Goal: Task Accomplishment & Management: Manage account settings

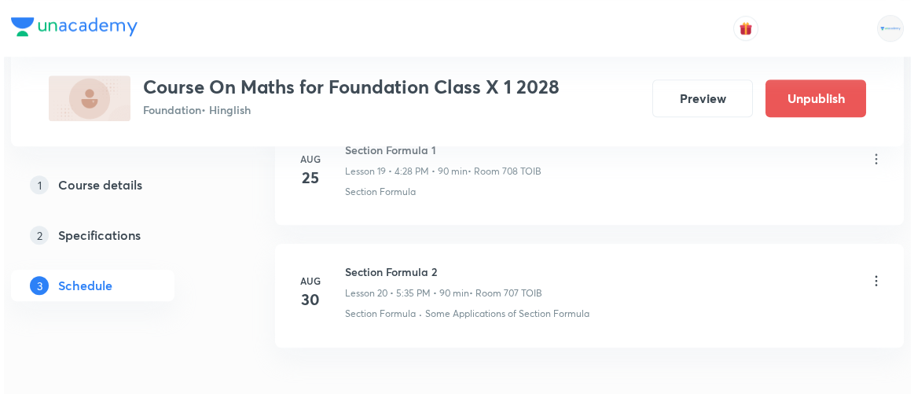
scroll to position [3242, 0]
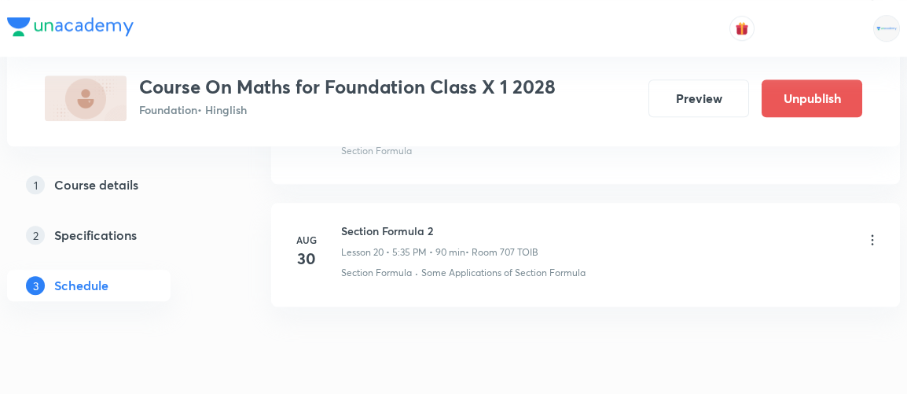
click at [873, 232] on icon at bounding box center [872, 240] width 16 height 16
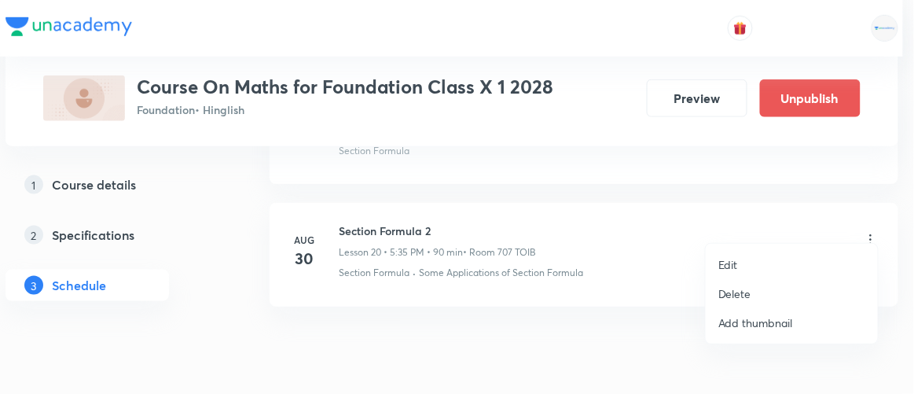
click at [734, 264] on p "Edit" at bounding box center [728, 264] width 20 height 16
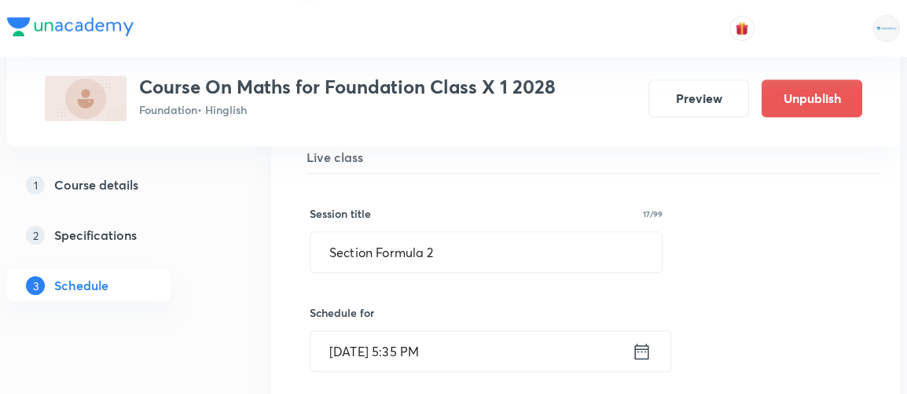
scroll to position [2549, 0]
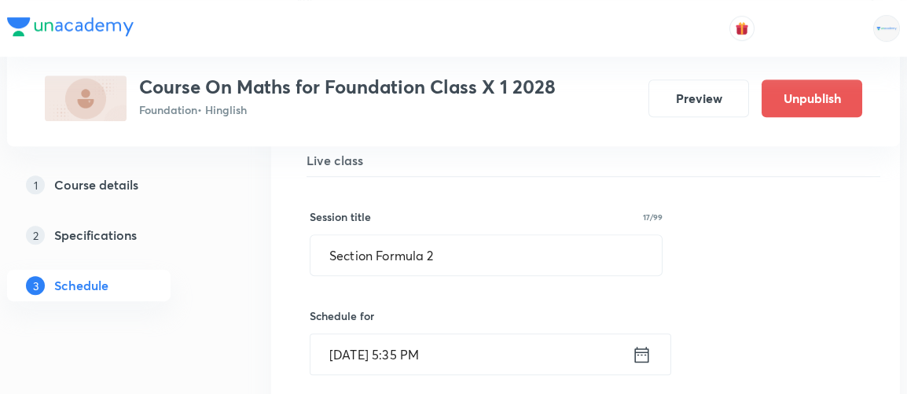
click at [647, 343] on icon at bounding box center [642, 354] width 20 height 22
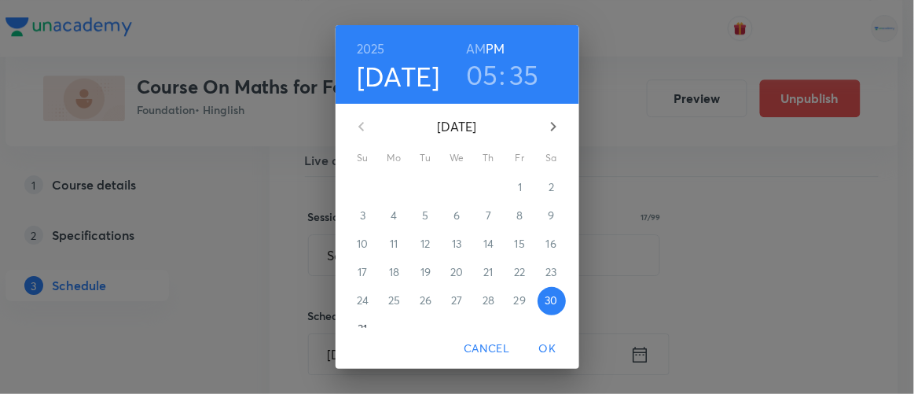
click at [528, 75] on h3 "35" at bounding box center [524, 74] width 30 height 33
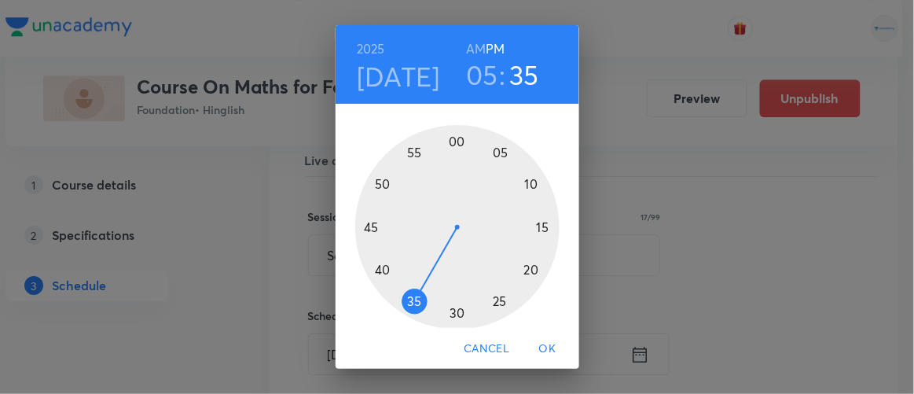
click at [526, 269] on div at bounding box center [457, 227] width 204 height 204
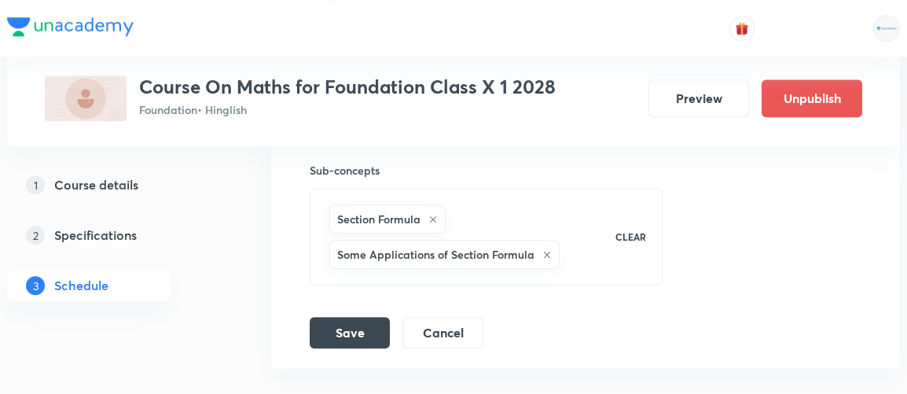
scroll to position [3101, 0]
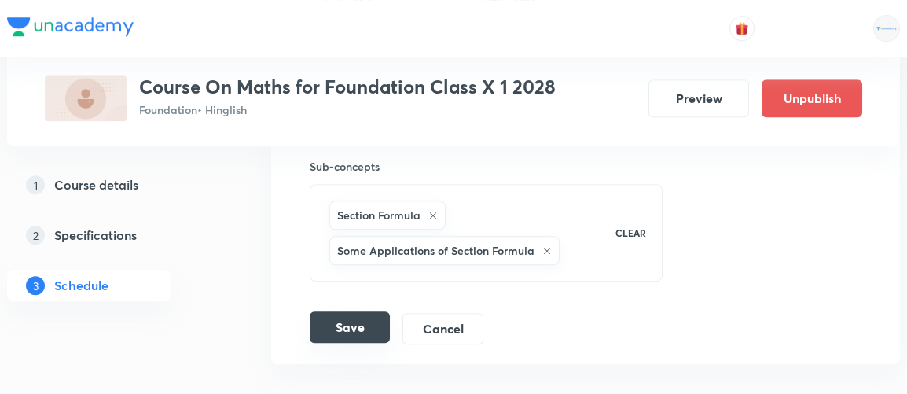
click at [353, 311] on button "Save" at bounding box center [350, 326] width 80 height 31
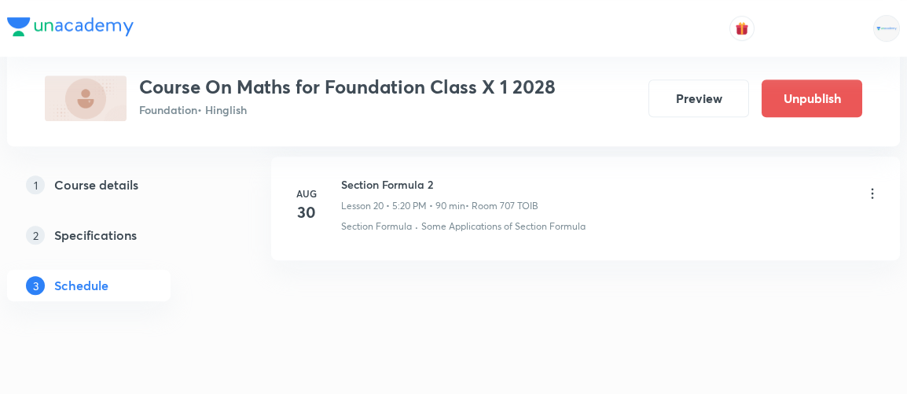
click at [872, 185] on icon at bounding box center [872, 193] width 16 height 16
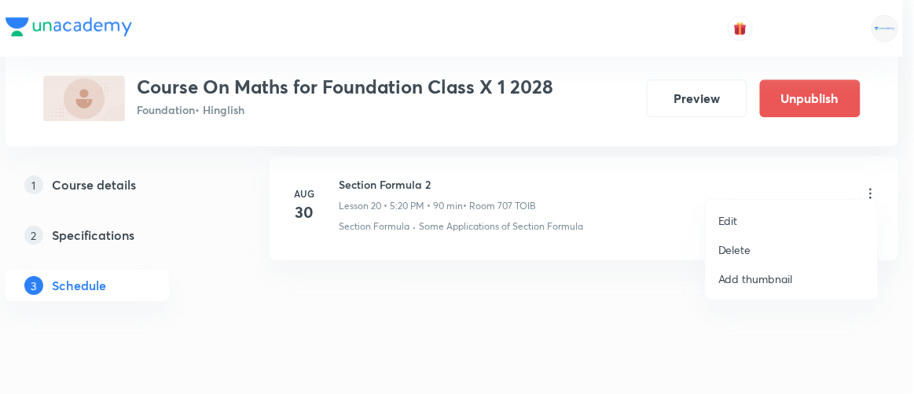
click at [726, 225] on p "Edit" at bounding box center [728, 220] width 20 height 16
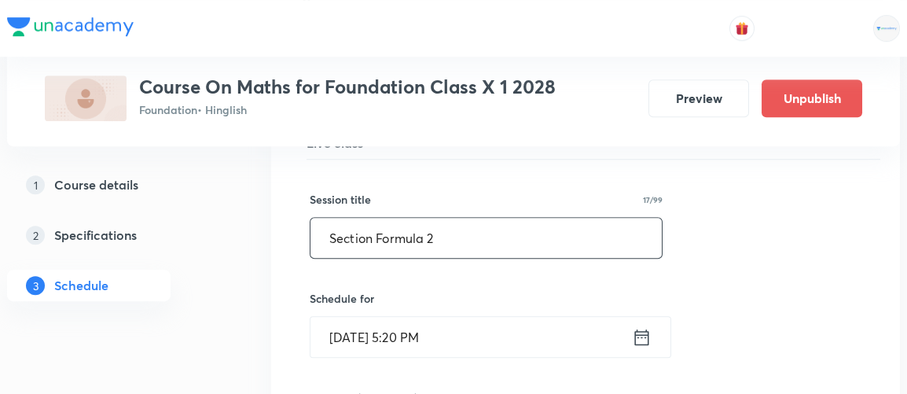
click at [435, 224] on input "Section Formula 2" at bounding box center [485, 238] width 351 height 40
type input "S"
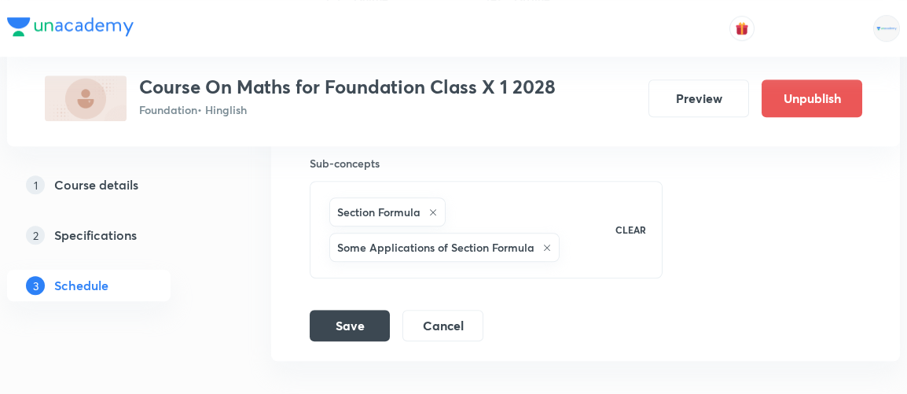
scroll to position [3107, 0]
type input "Probabilty 1"
click at [346, 306] on button "Save" at bounding box center [350, 321] width 80 height 31
